Goal: Information Seeking & Learning: Learn about a topic

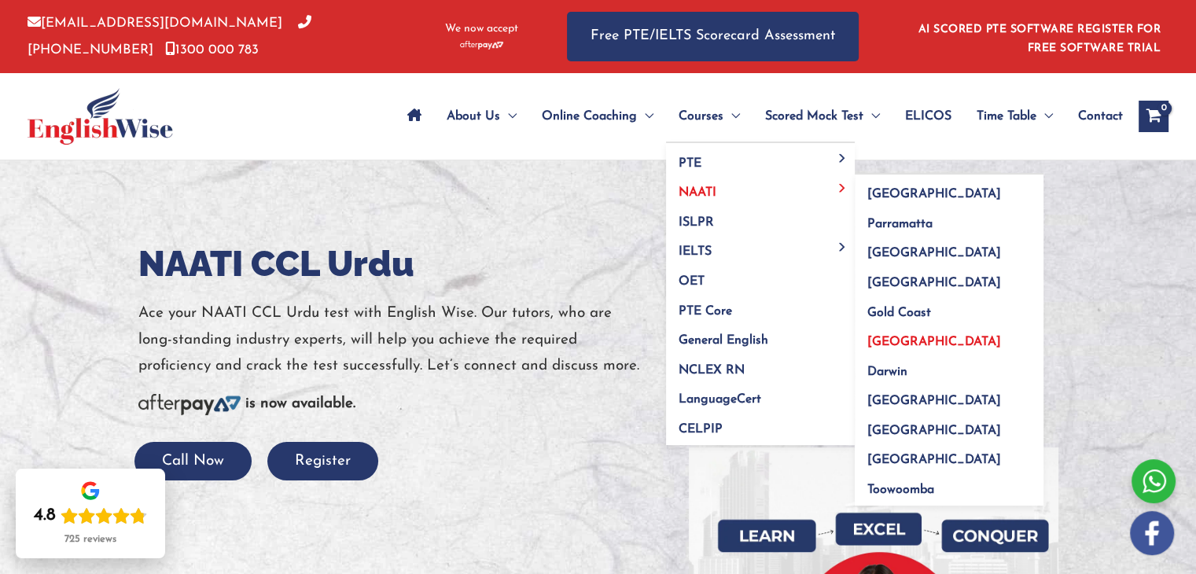
click at [874, 344] on span "[GEOGRAPHIC_DATA]" at bounding box center [934, 342] width 134 height 13
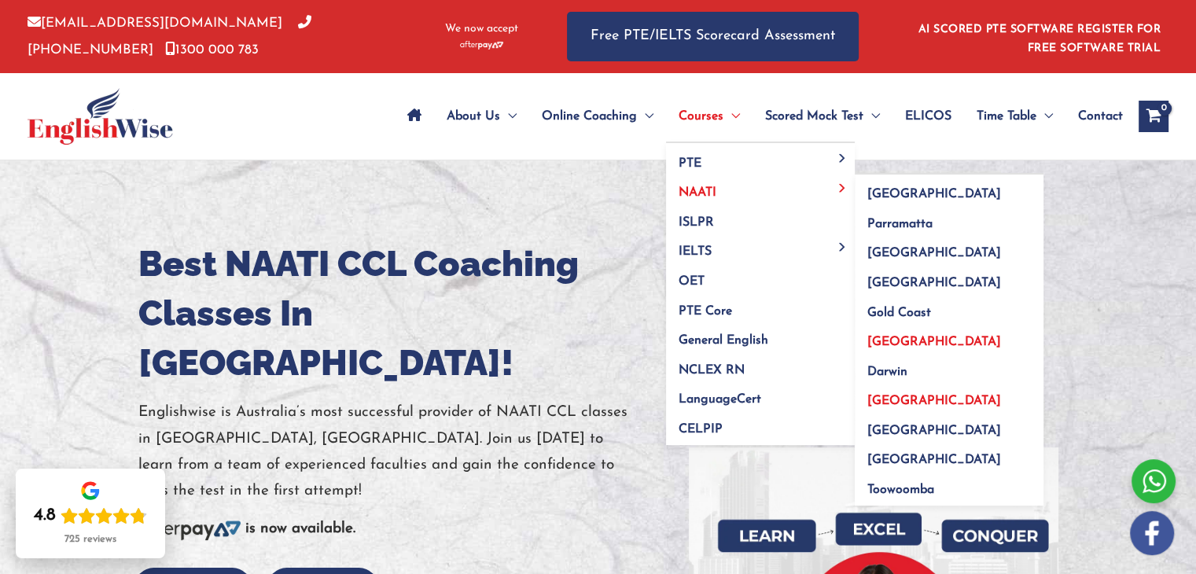
click at [903, 395] on span "[GEOGRAPHIC_DATA]" at bounding box center [934, 401] width 134 height 13
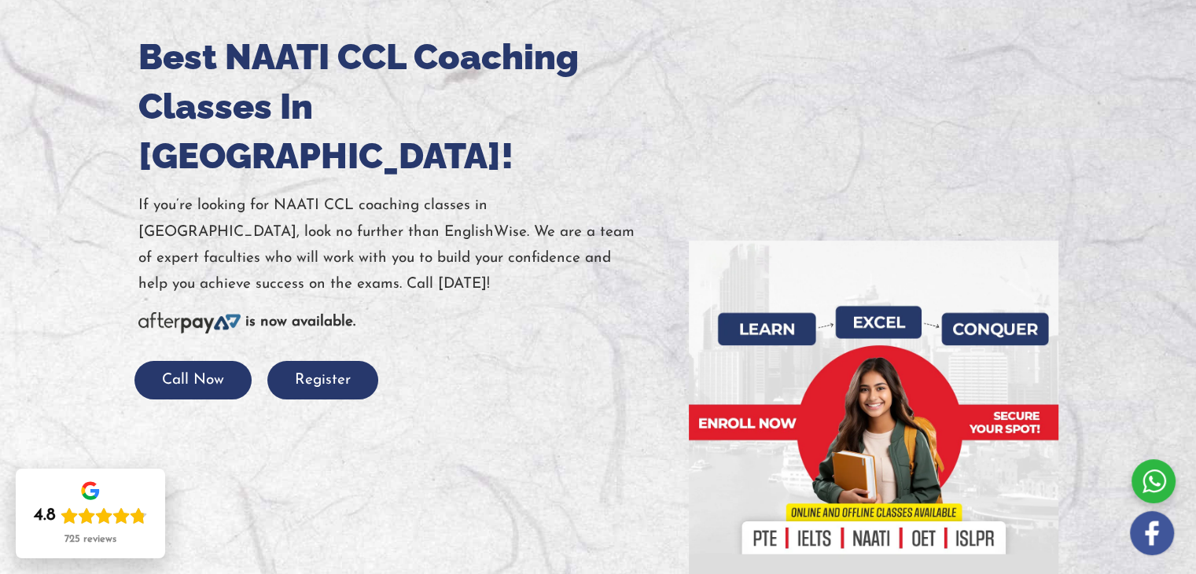
scroll to position [236, 0]
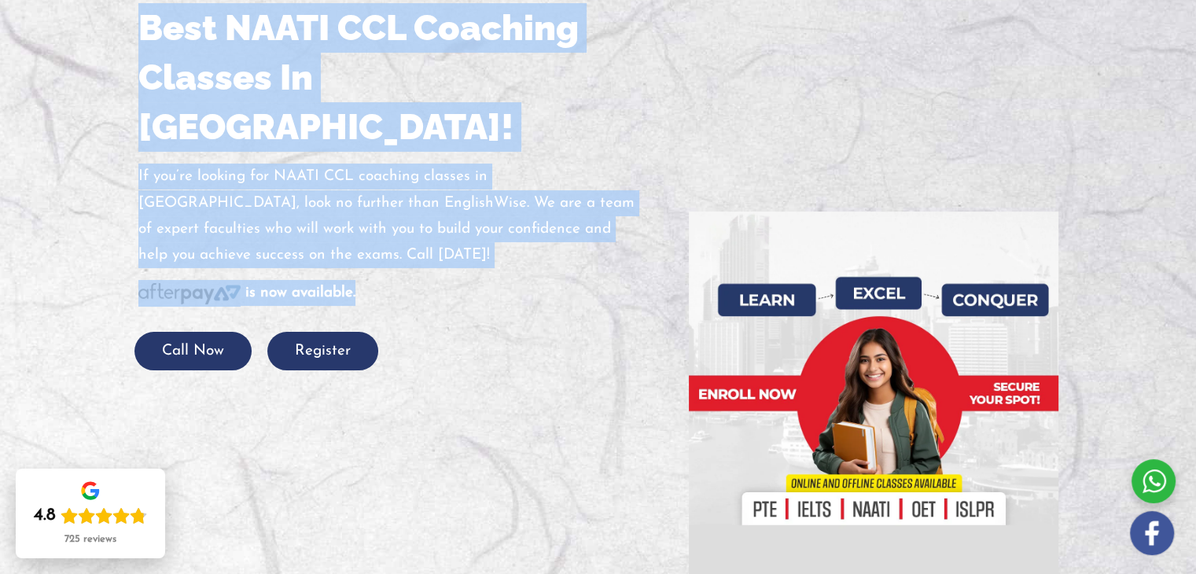
drag, startPoint x: 365, startPoint y: 254, endPoint x: 121, endPoint y: 39, distance: 325.3
click at [127, 39] on div "Best NAATI CCL Coaching Classes In Adelaide! If you’re looking for NAATI CCL co…" at bounding box center [599, 292] width 944 height 734
click at [53, 72] on div at bounding box center [598, 292] width 1196 height 734
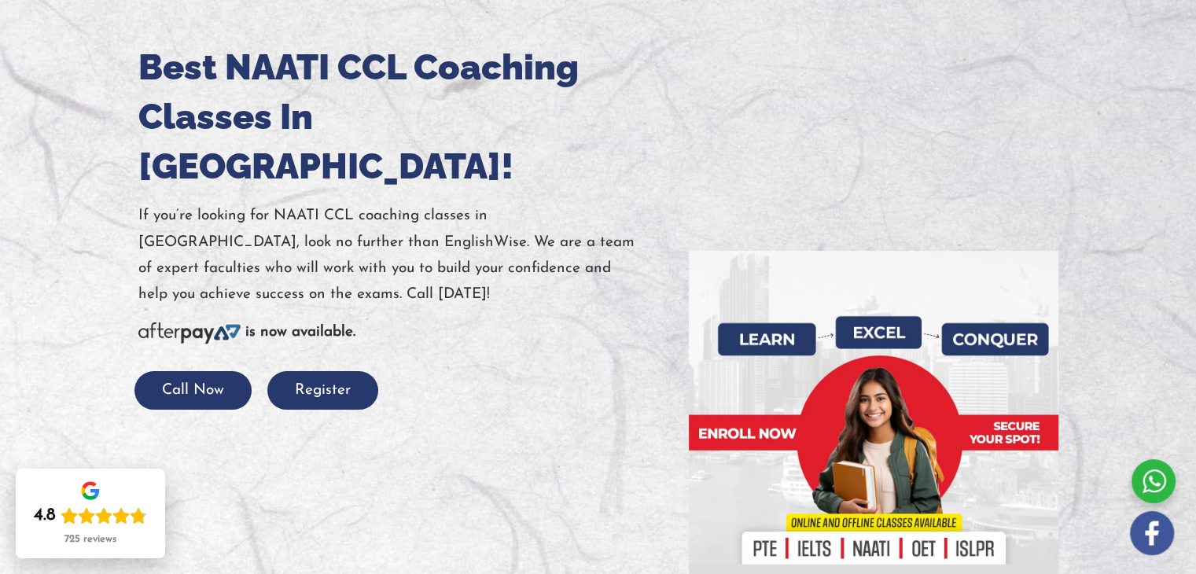
scroll to position [221, 0]
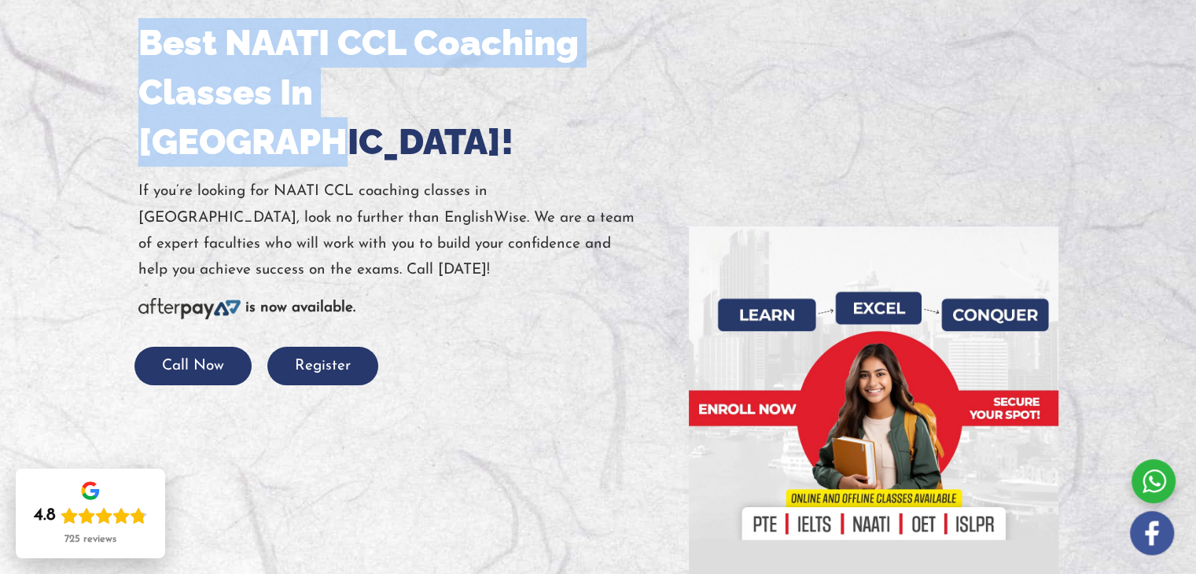
drag, startPoint x: 186, startPoint y: 61, endPoint x: 539, endPoint y: 86, distance: 353.9
click at [539, 86] on div "Best NAATI CCL Coaching Classes In Adelaide! If you’re looking for NAATI CCL co…" at bounding box center [402, 201] width 550 height 366
click at [538, 86] on h1 "Best NAATI CCL Coaching Classes In Adelaide!" at bounding box center [401, 92] width 527 height 149
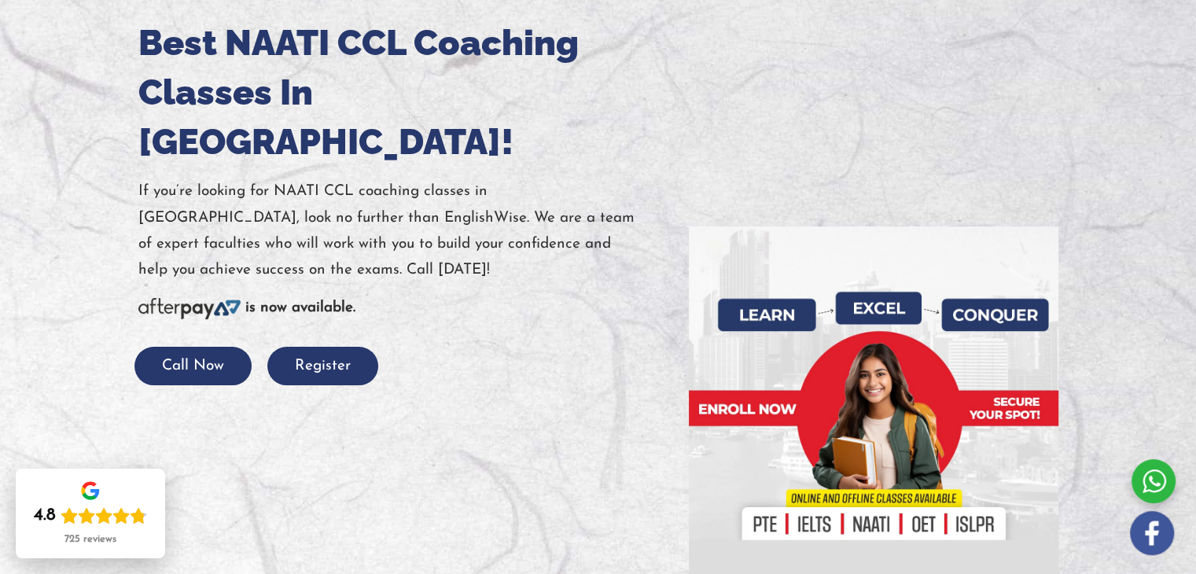
click at [503, 208] on p "If you’re looking for NAATI CCL coaching classes in Adelaide, look no further t…" at bounding box center [401, 230] width 527 height 105
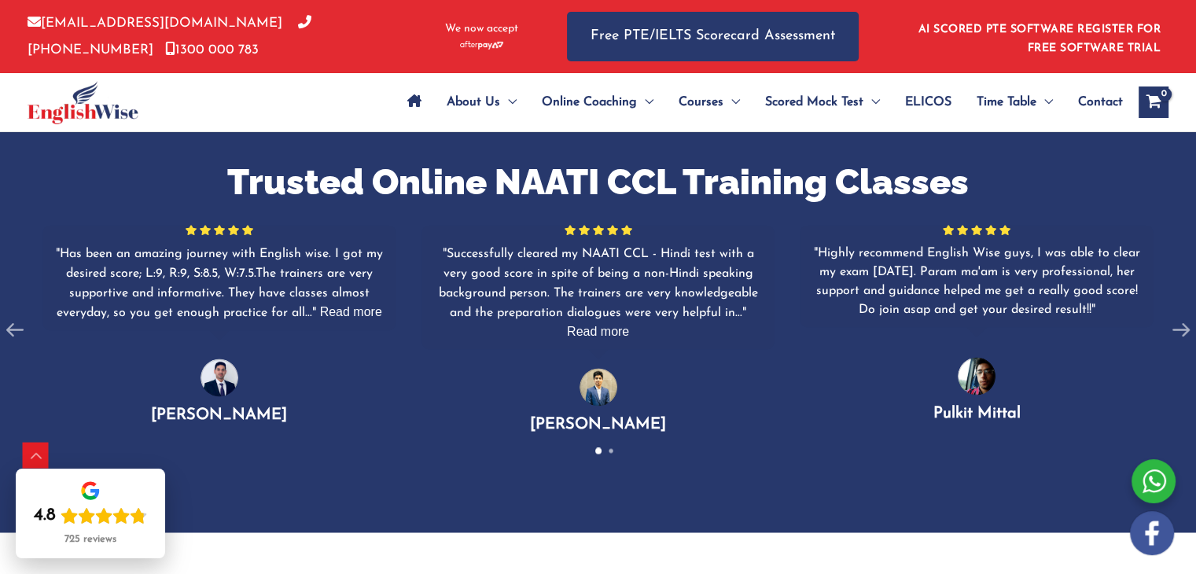
scroll to position [2516, 0]
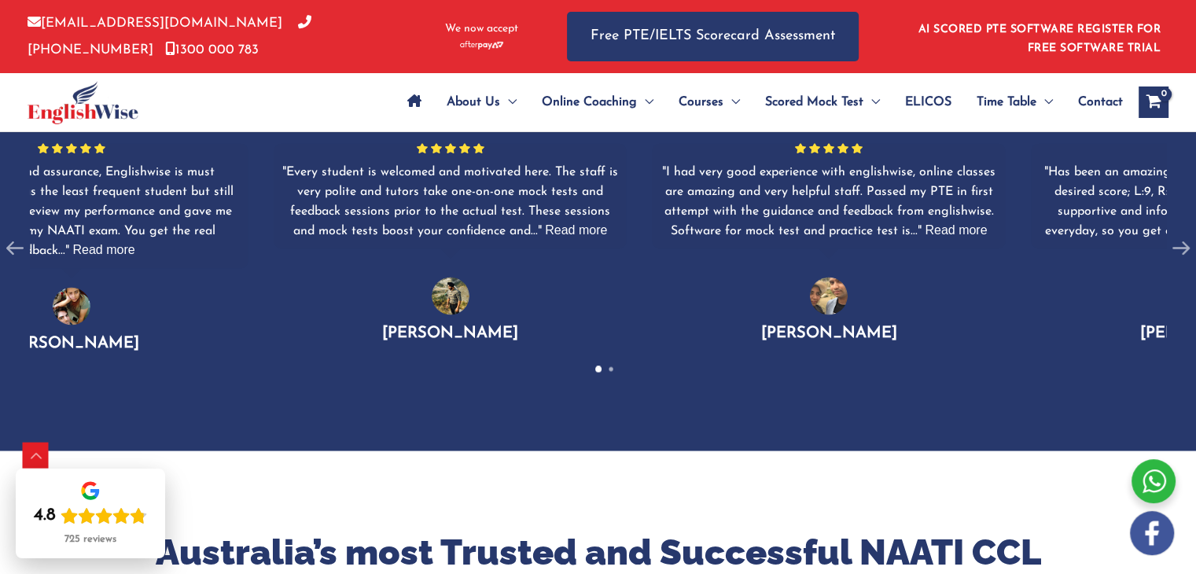
drag, startPoint x: 53, startPoint y: 172, endPoint x: 1078, endPoint y: 189, distance: 1025.4
click at [1102, 174] on div "Has been an amazing journey with English wise. I got my desired score; L:9, R:9…" at bounding box center [1208, 201] width 338 height 79
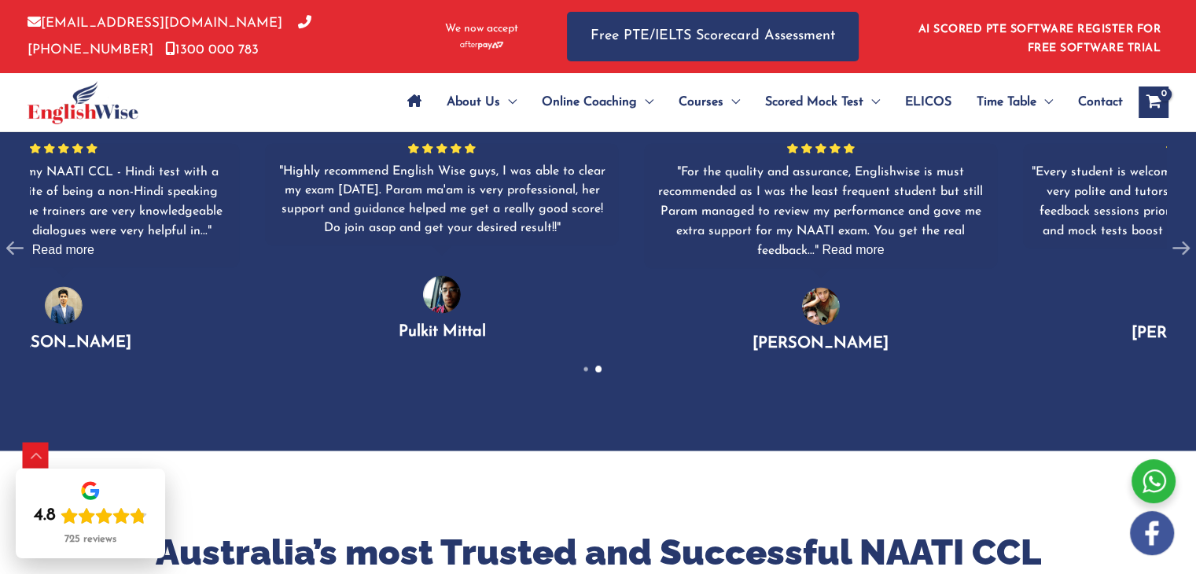
drag, startPoint x: 389, startPoint y: 215, endPoint x: 1106, endPoint y: 195, distance: 717.4
click at [1099, 195] on div "For the quality and assurance, Englishwise is must recommended as I was the lea…" at bounding box center [1199, 248] width 1136 height 248
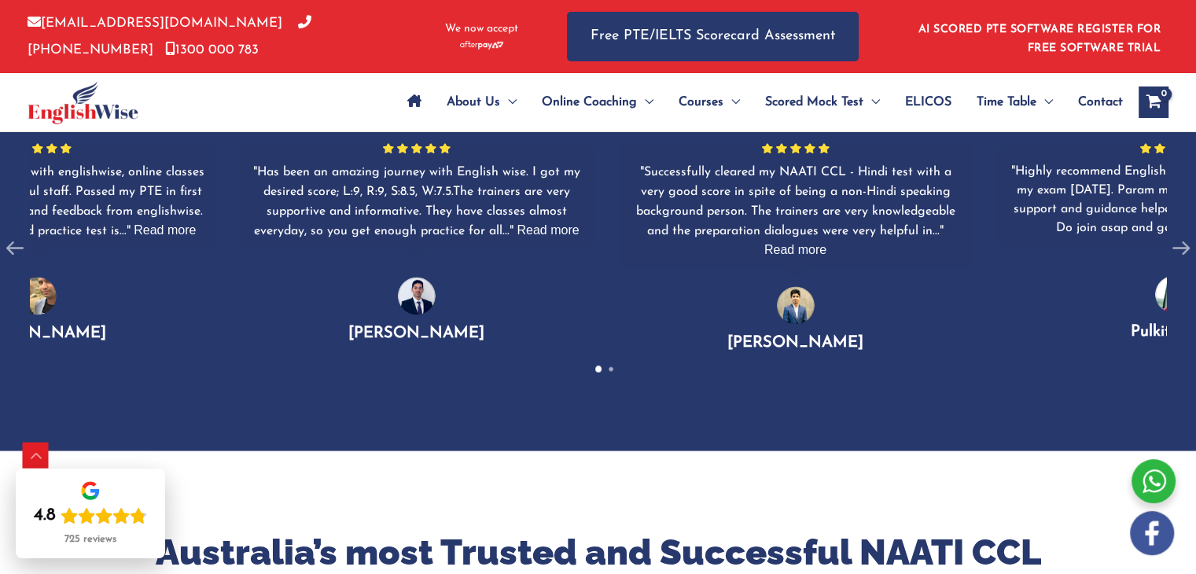
drag, startPoint x: 437, startPoint y: 212, endPoint x: 1031, endPoint y: 183, distance: 594.4
click at [965, 183] on div "Successfully cleared my NAATI CCL - Hindi test with a very good score in spite …" at bounding box center [796, 210] width 338 height 97
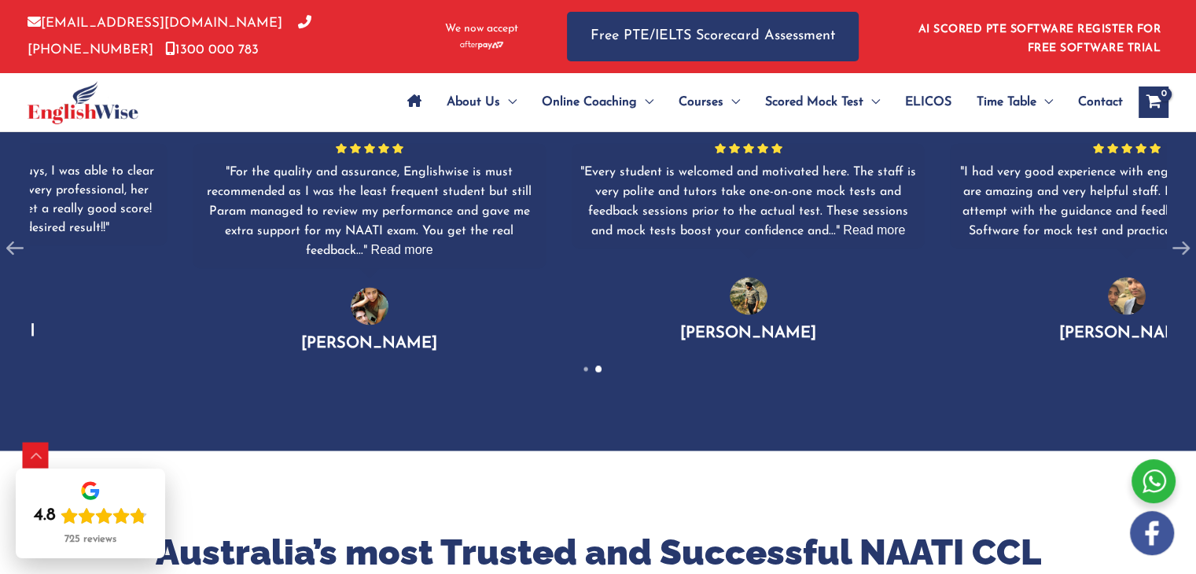
drag, startPoint x: 626, startPoint y: 203, endPoint x: 1120, endPoint y: 164, distance: 495.3
click at [918, 164] on div "Every student is welcomed and motivated here. The staff is very polite and tuto…" at bounding box center [748, 201] width 338 height 79
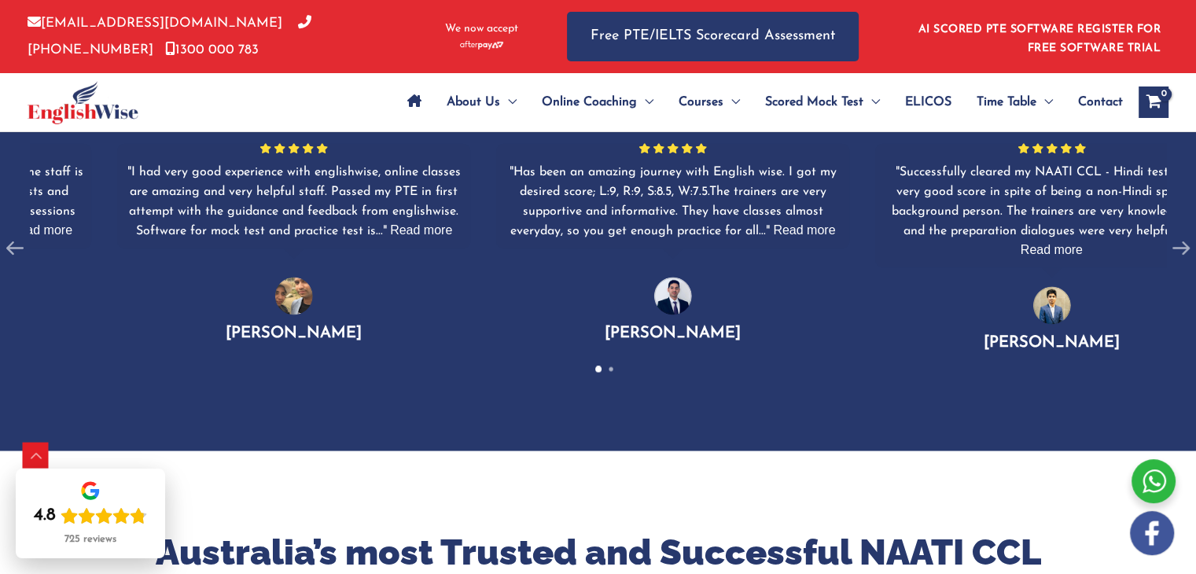
drag, startPoint x: 612, startPoint y: 197, endPoint x: 1207, endPoint y: 156, distance: 596.6
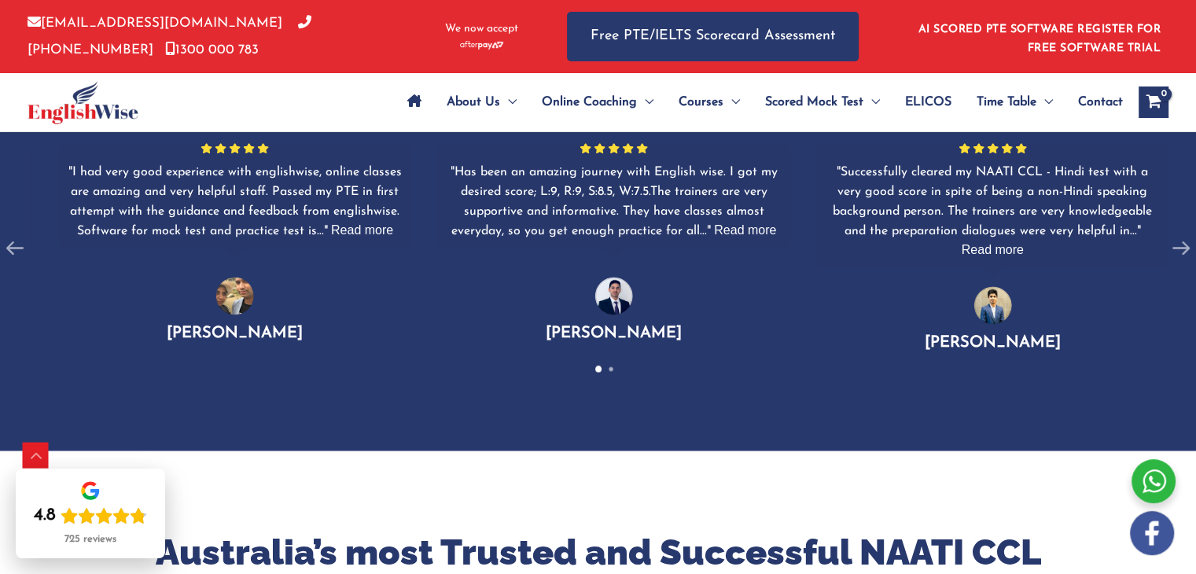
drag, startPoint x: 576, startPoint y: 188, endPoint x: 1207, endPoint y: 154, distance: 632.3
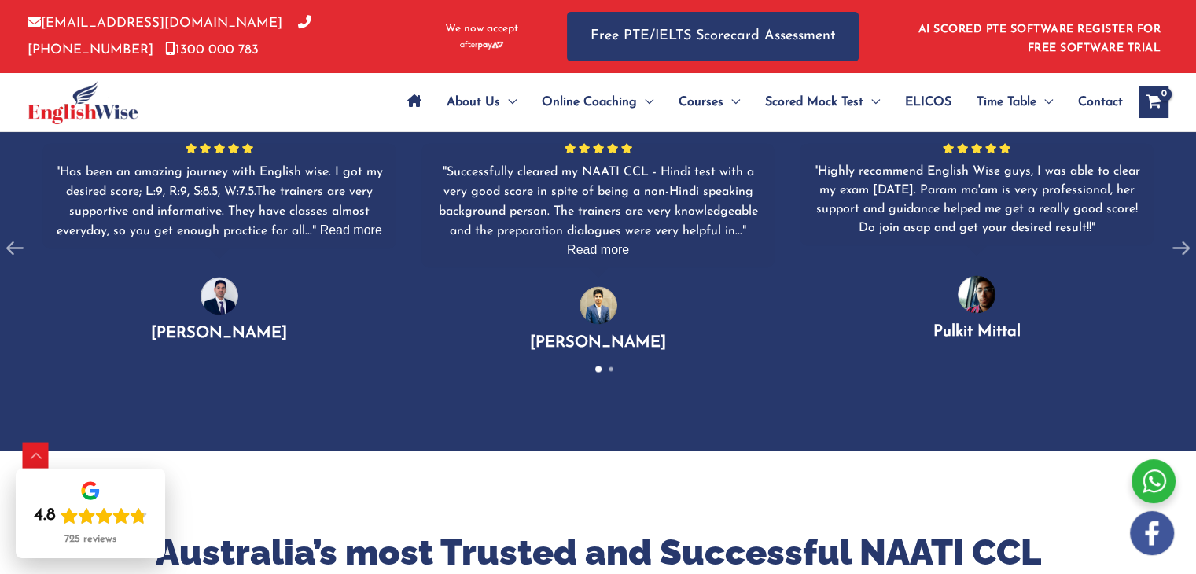
click at [966, 260] on div "Has been an amazing journey with English wise. I got my desired score; L:9, R:9…" at bounding box center [598, 247] width 1136 height 247
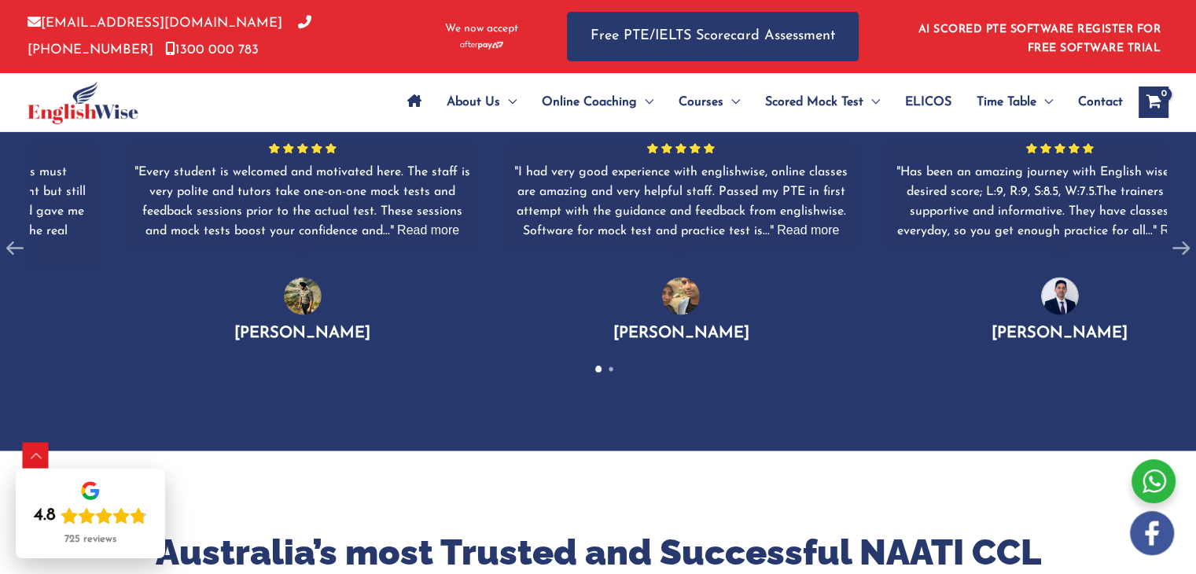
drag, startPoint x: 254, startPoint y: 201, endPoint x: 1207, endPoint y: 167, distance: 953.6
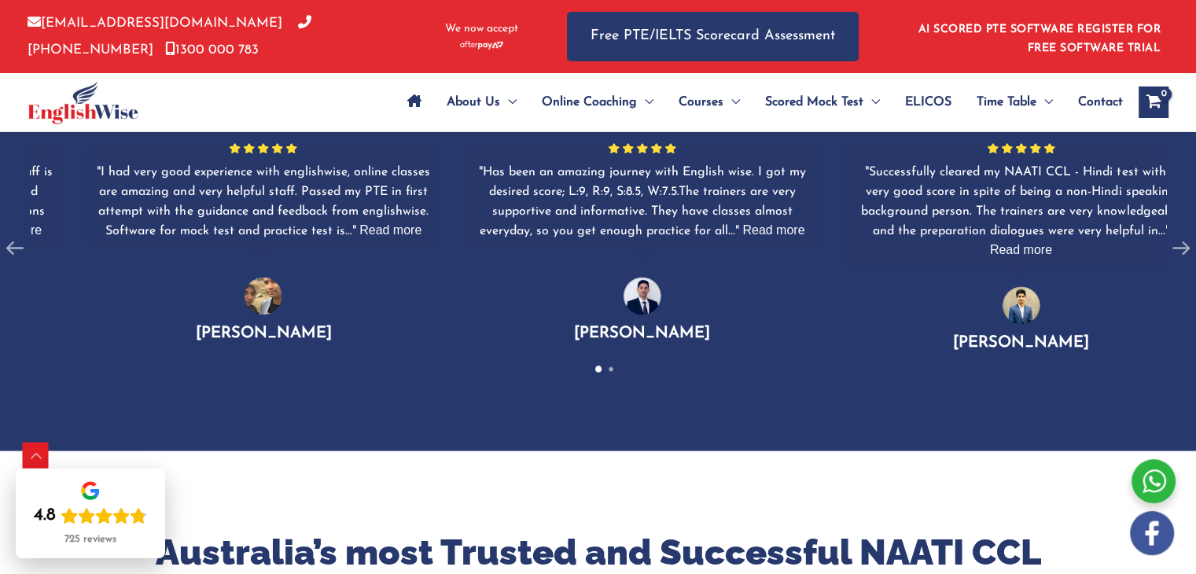
click at [699, 210] on span "Has been an amazing journey with English wise. I got my desired score; L:9, R:9…" at bounding box center [642, 202] width 327 height 72
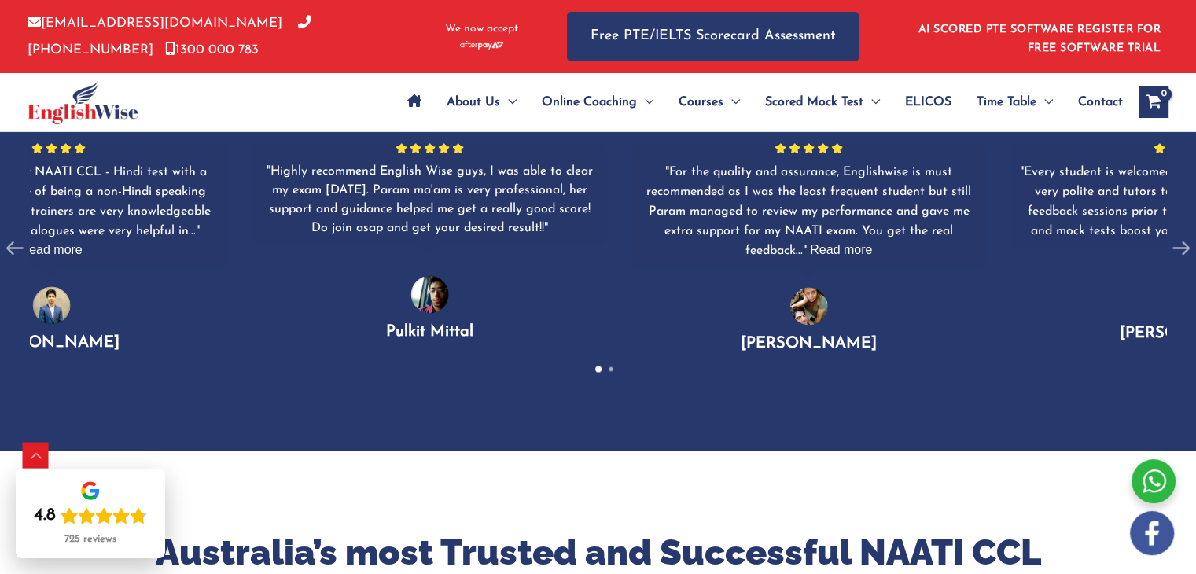
drag, startPoint x: 884, startPoint y: 181, endPoint x: 281, endPoint y: 141, distance: 603.6
click at [282, 141] on div "Has been an amazing journey with English wise. I got my desired score; L:9, R:9…" at bounding box center [51, 247] width 1136 height 247
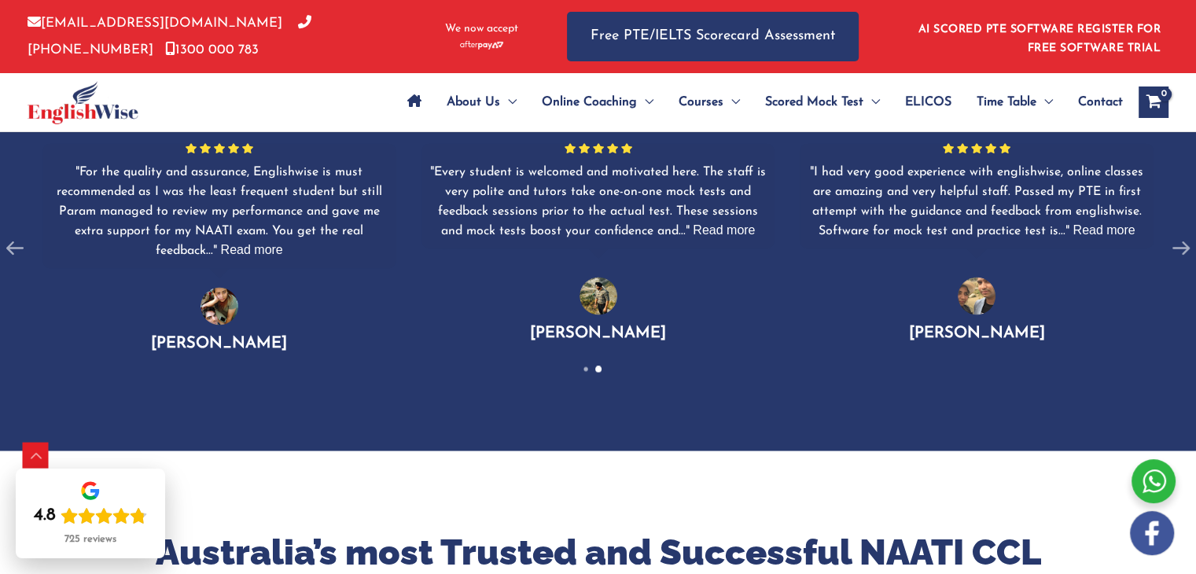
drag, startPoint x: 681, startPoint y: 199, endPoint x: 188, endPoint y: 183, distance: 493.2
click at [429, 193] on div "Every student is welcomed and motivated here. The staff is very polite and tuto…" at bounding box center [598, 201] width 338 height 79
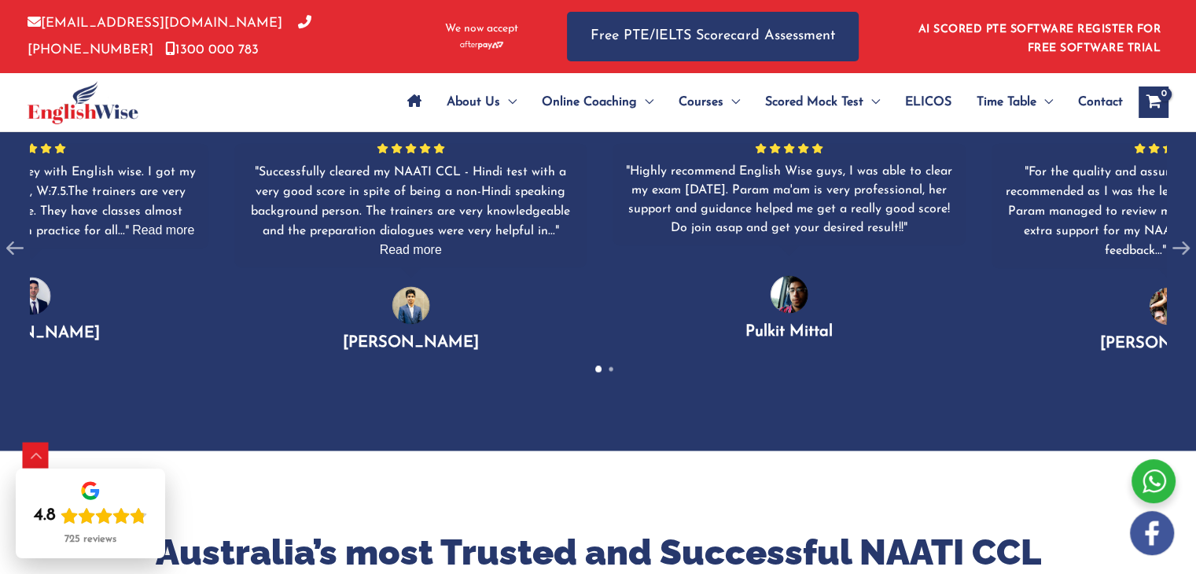
drag, startPoint x: 560, startPoint y: 196, endPoint x: 282, endPoint y: 208, distance: 277.8
click at [267, 207] on span "Successfully cleared my NAATI CCL - Hindi test with a very good score in spite …" at bounding box center [410, 202] width 319 height 72
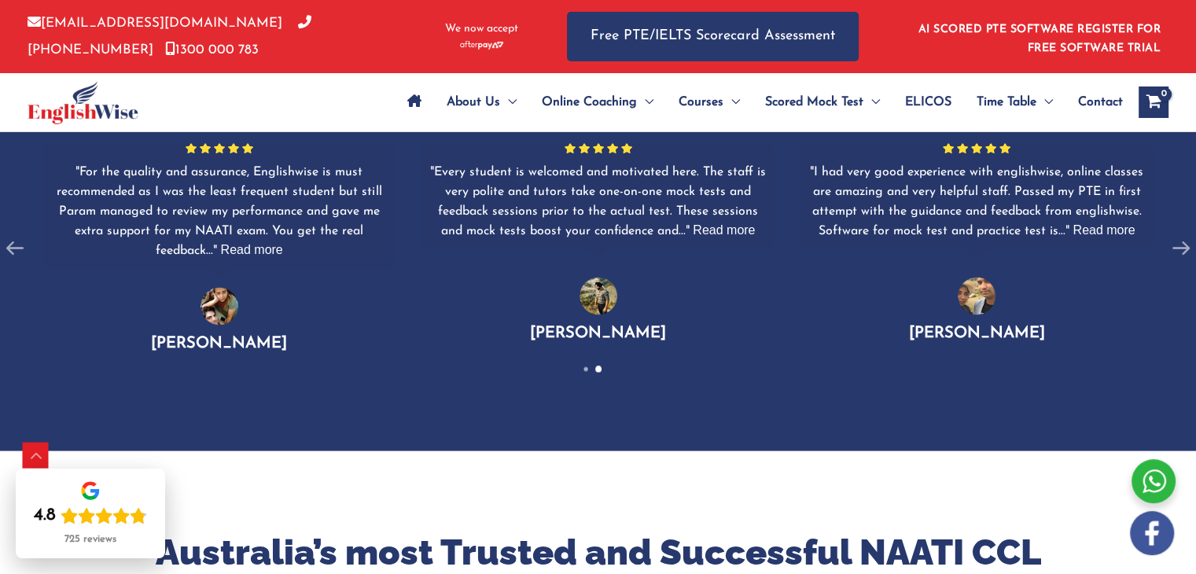
drag, startPoint x: 532, startPoint y: 220, endPoint x: 223, endPoint y: 223, distance: 309.0
click at [429, 223] on div "Every student is welcomed and motivated here. The staff is very polite and tuto…" at bounding box center [598, 201] width 338 height 79
